Goal: Find specific page/section: Find specific page/section

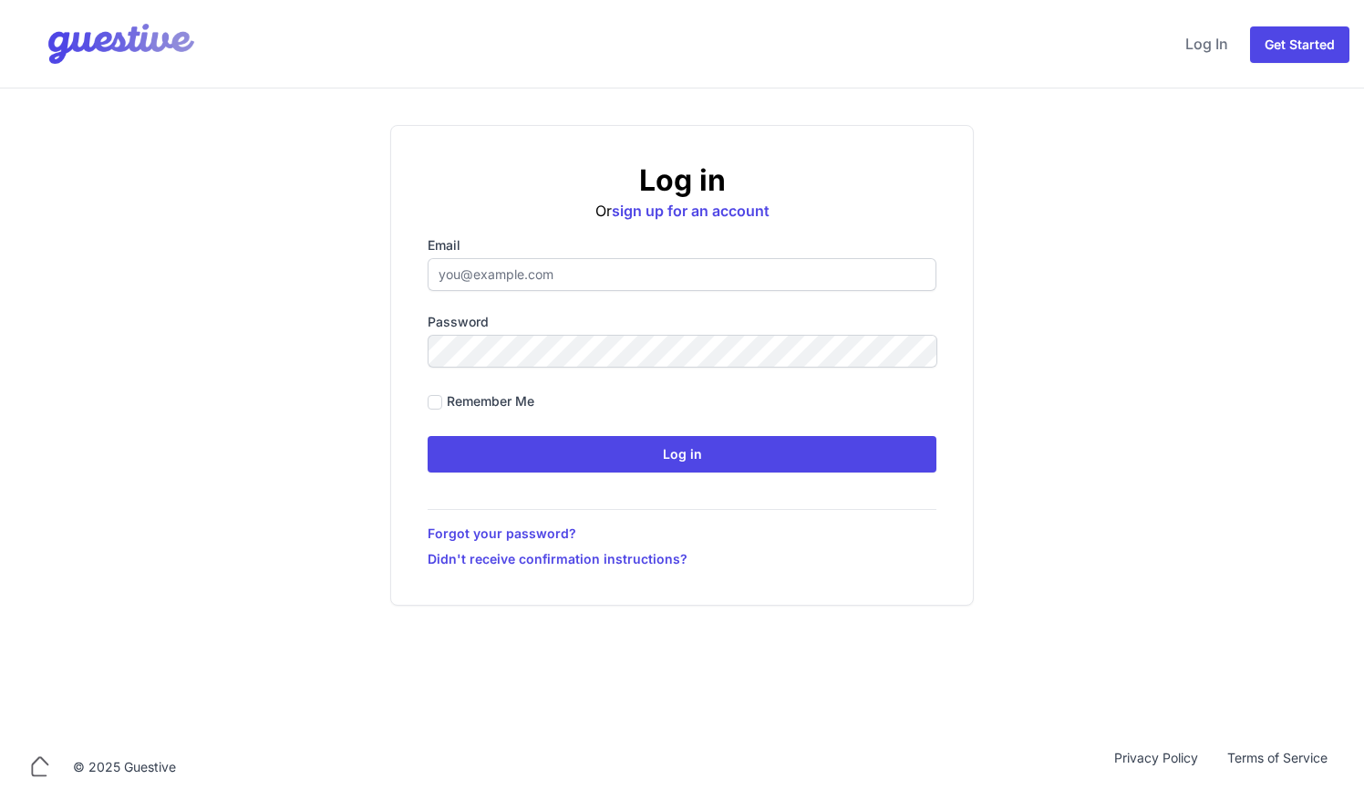
type input "ben@aplacelikehome.co.uk"
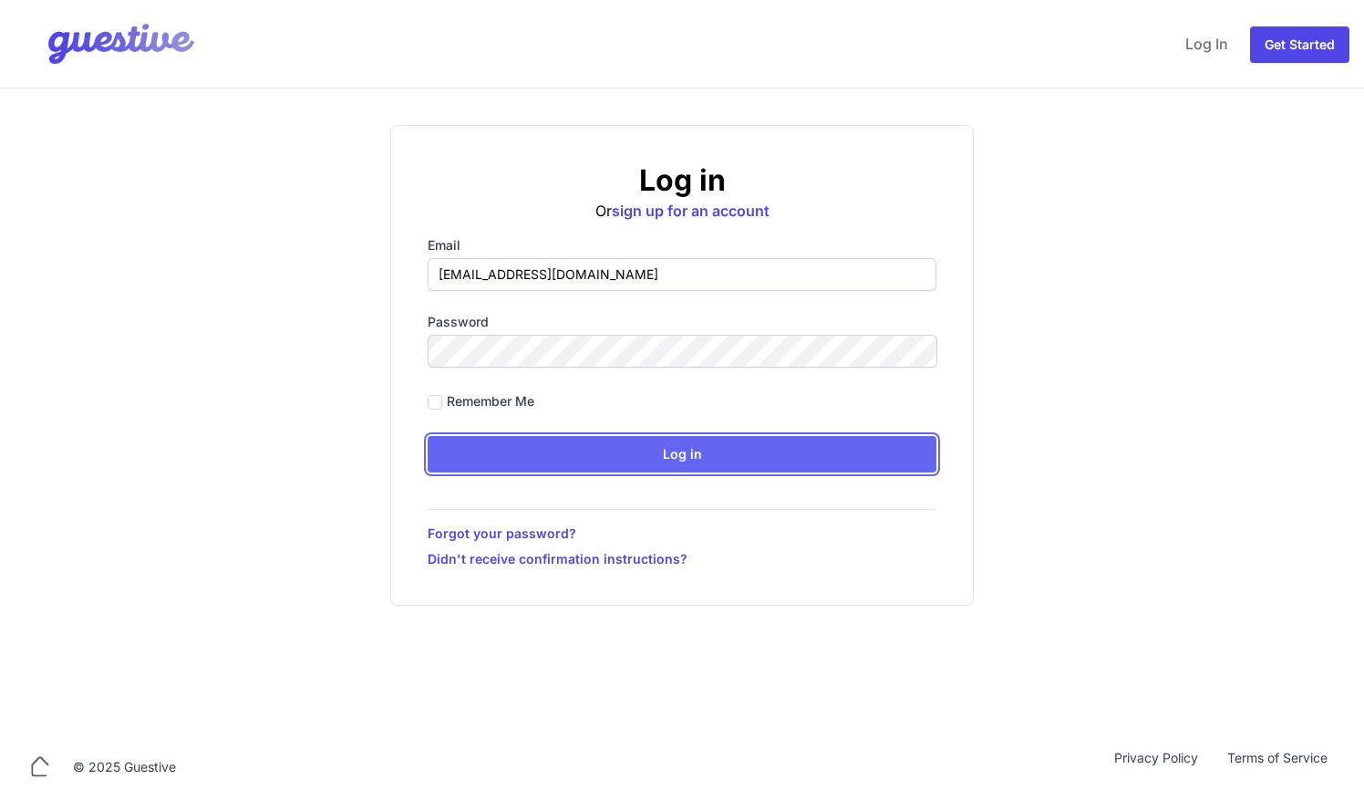
click at [718, 452] on input "Log in" at bounding box center [682, 454] width 509 height 36
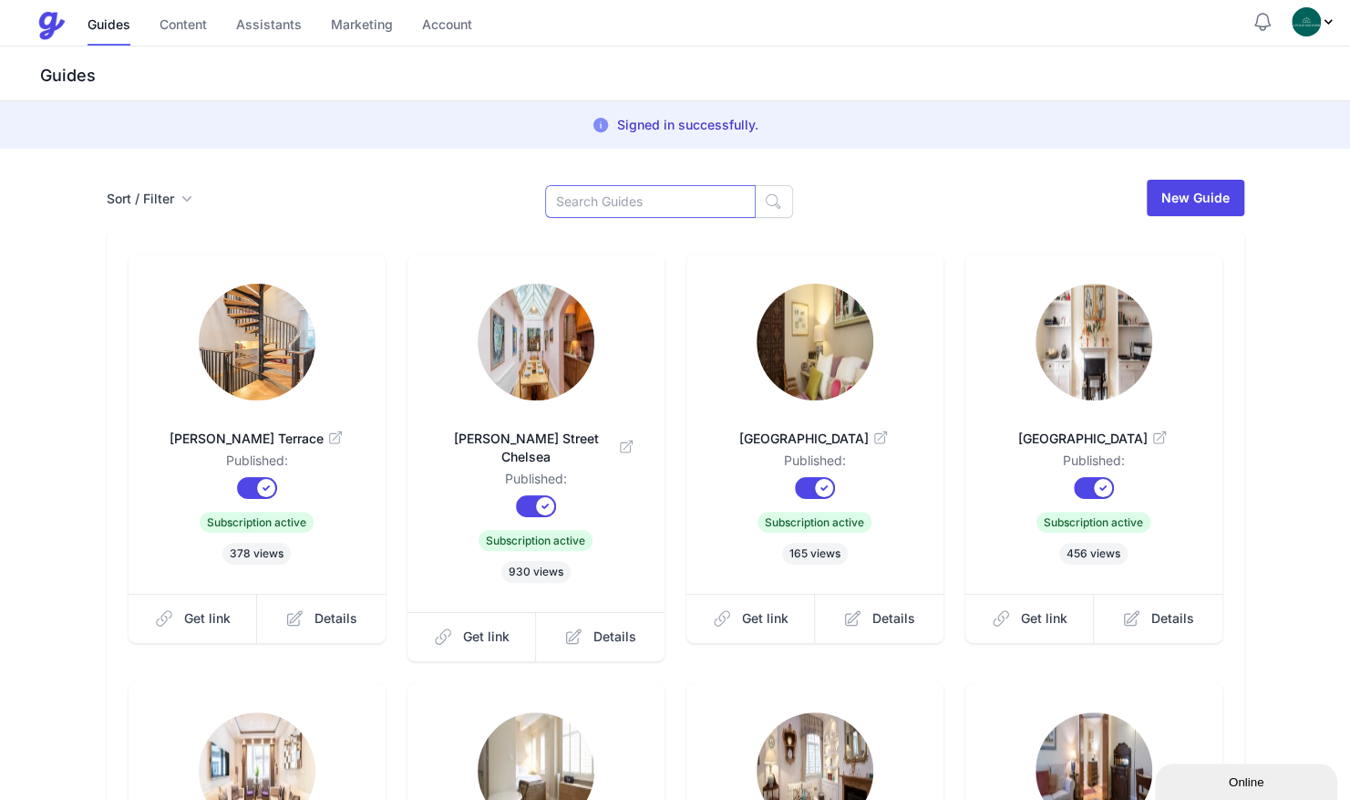
click at [691, 215] on input at bounding box center [650, 201] width 211 height 33
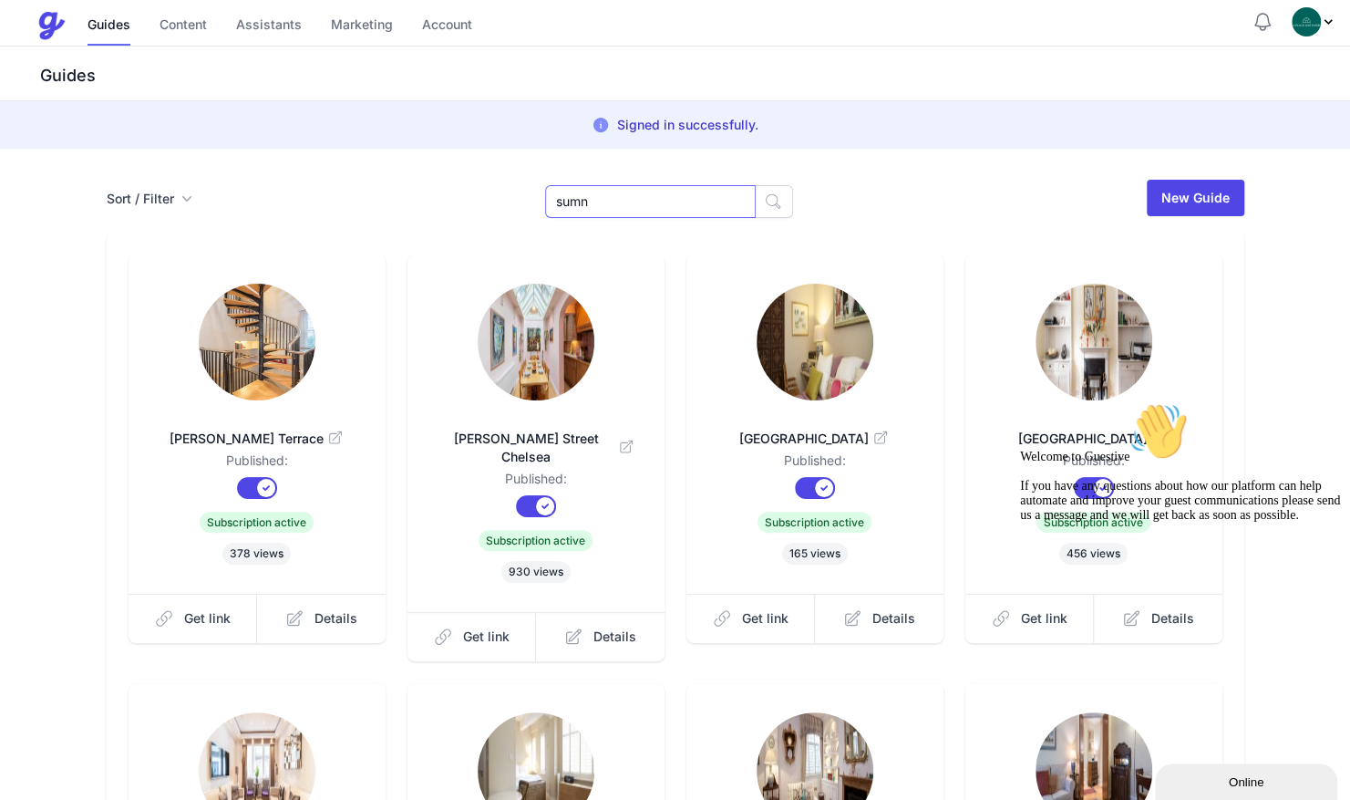
type input "sumn"
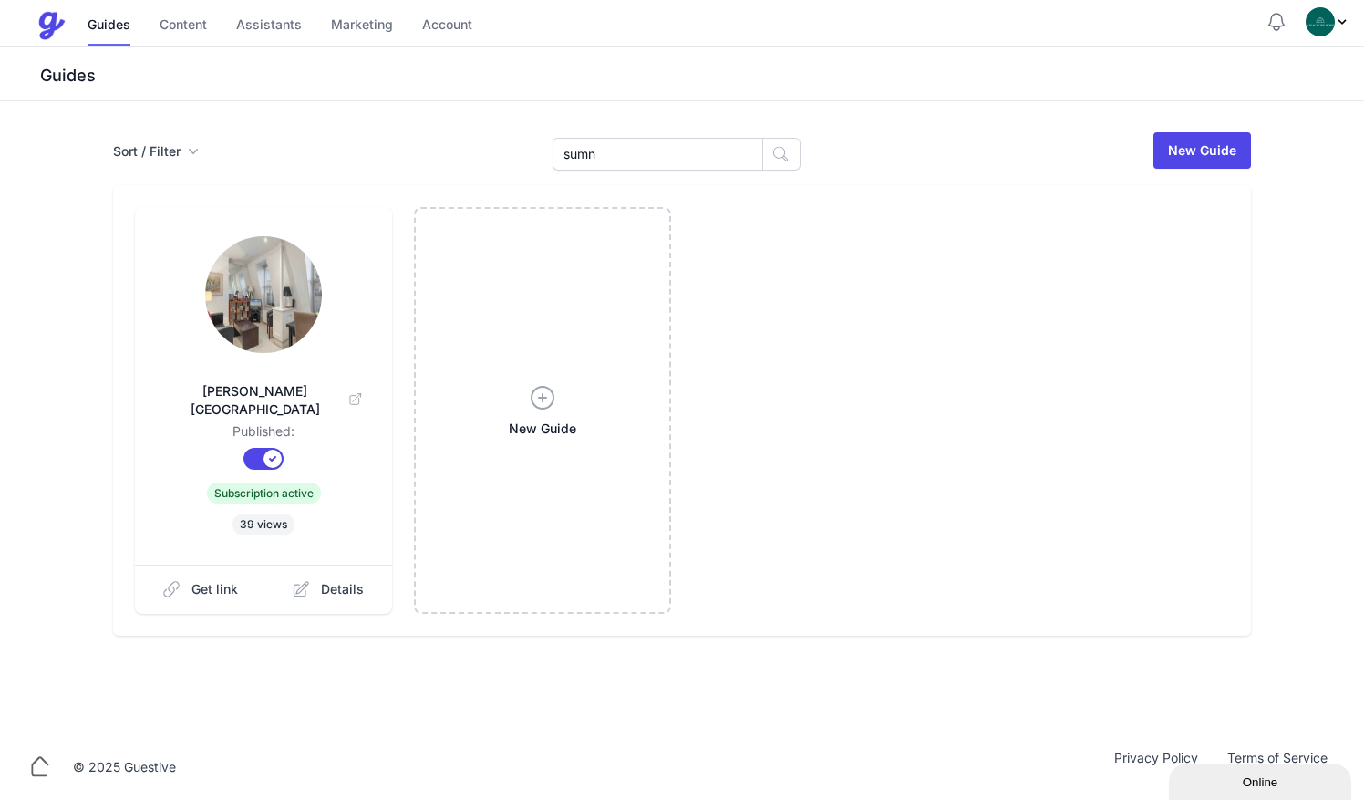
click at [222, 338] on link at bounding box center [263, 296] width 199 height 120
